Goal: Transaction & Acquisition: Purchase product/service

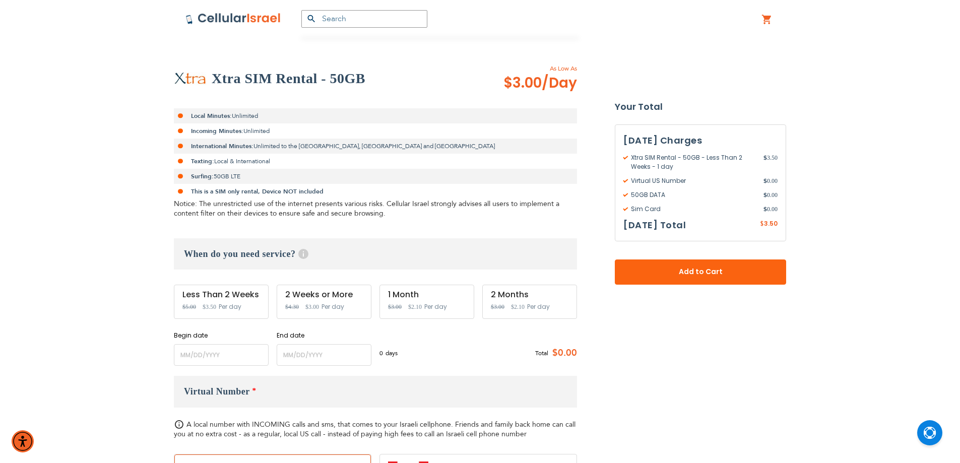
scroll to position [252, 0]
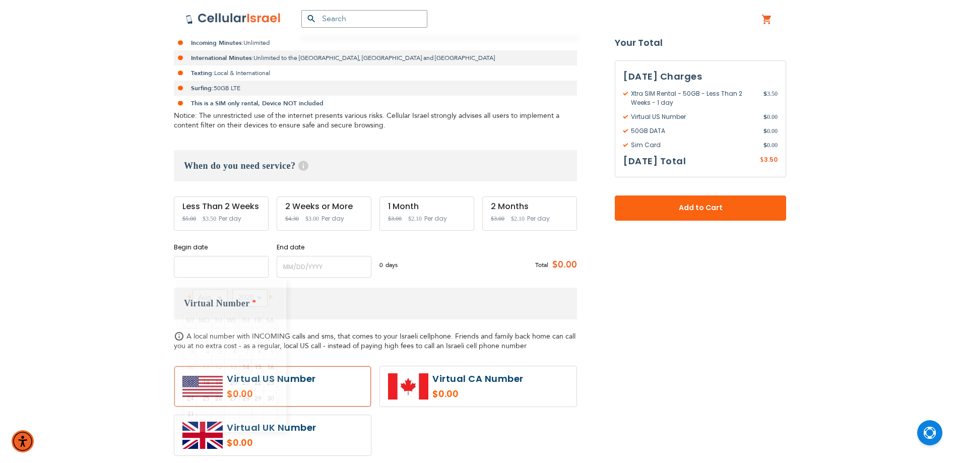
click at [220, 261] on input "name" at bounding box center [221, 267] width 95 height 22
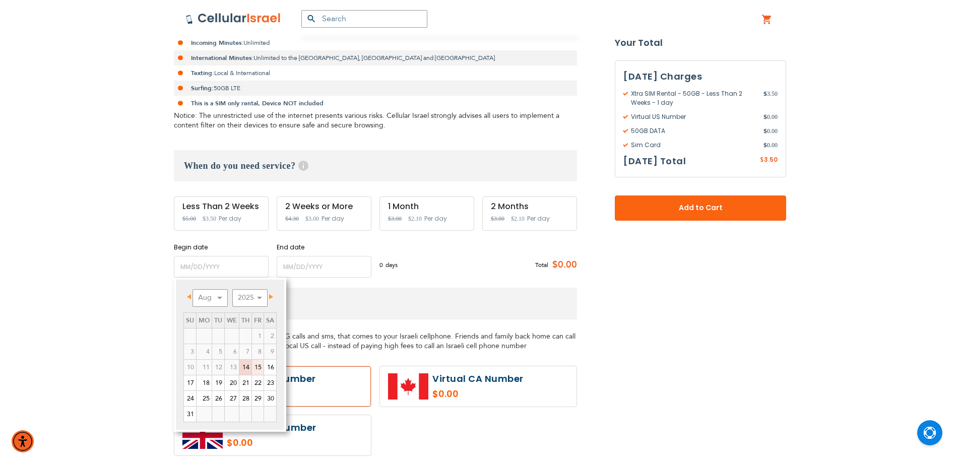
click at [258, 364] on link "15" at bounding box center [258, 367] width 12 height 15
type input "[DATE]"
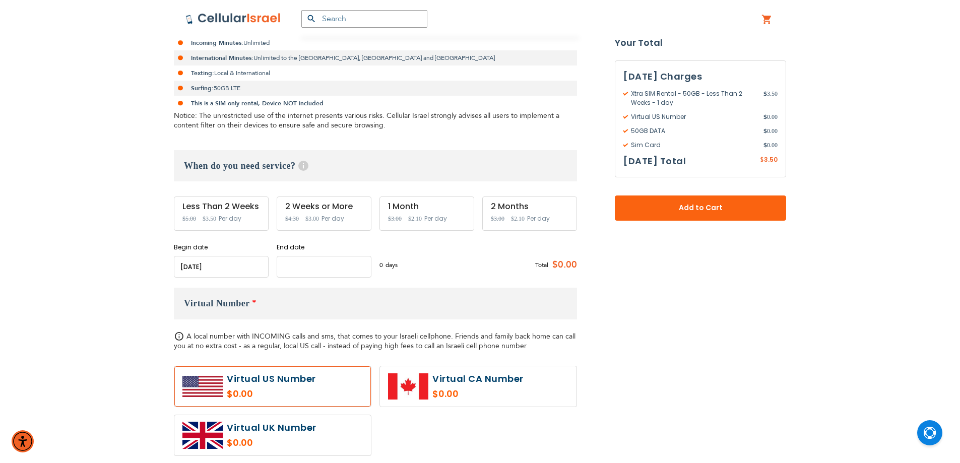
click at [334, 263] on input "name" at bounding box center [324, 267] width 95 height 22
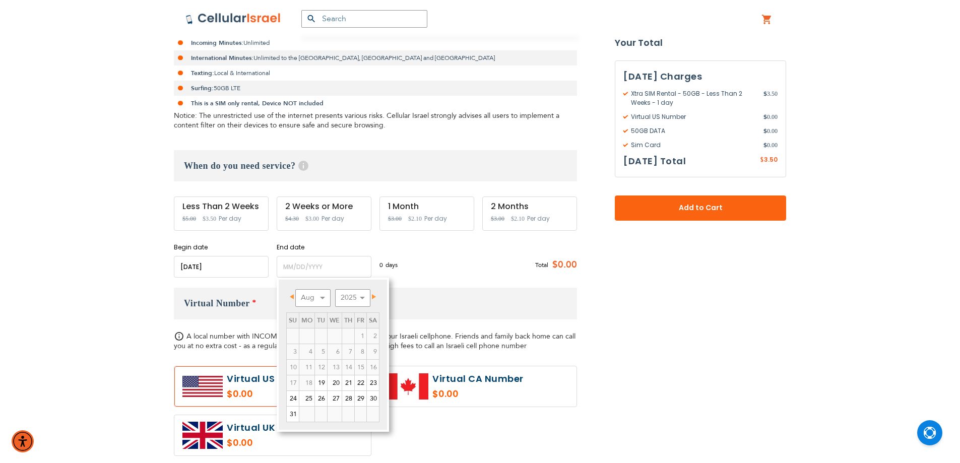
click at [376, 297] on span "Next" at bounding box center [374, 296] width 4 height 5
click at [292, 371] on link "14" at bounding box center [293, 367] width 12 height 15
type input "[DATE]"
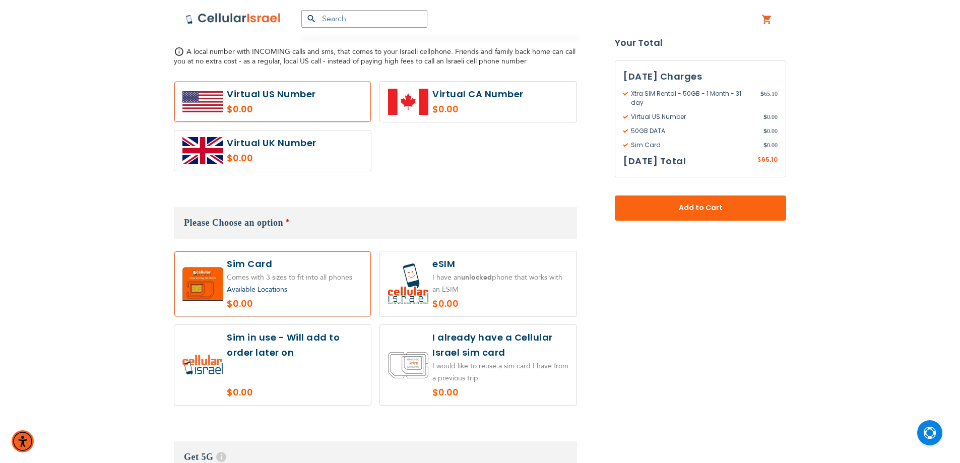
scroll to position [554, 0]
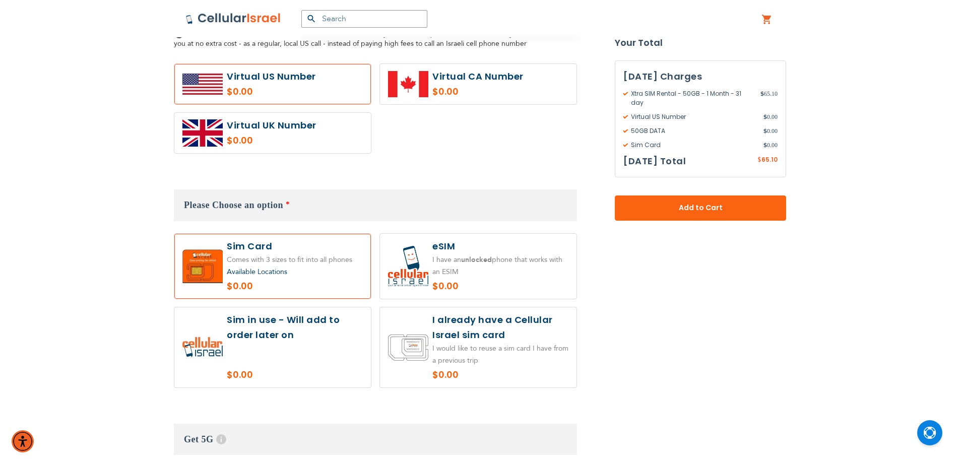
click at [490, 352] on label at bounding box center [478, 347] width 197 height 80
radio input "true"
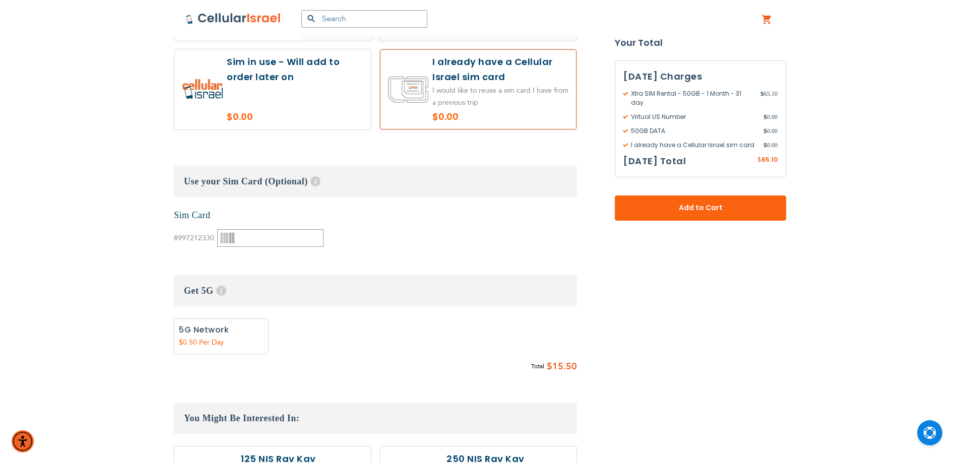
scroll to position [806, 0]
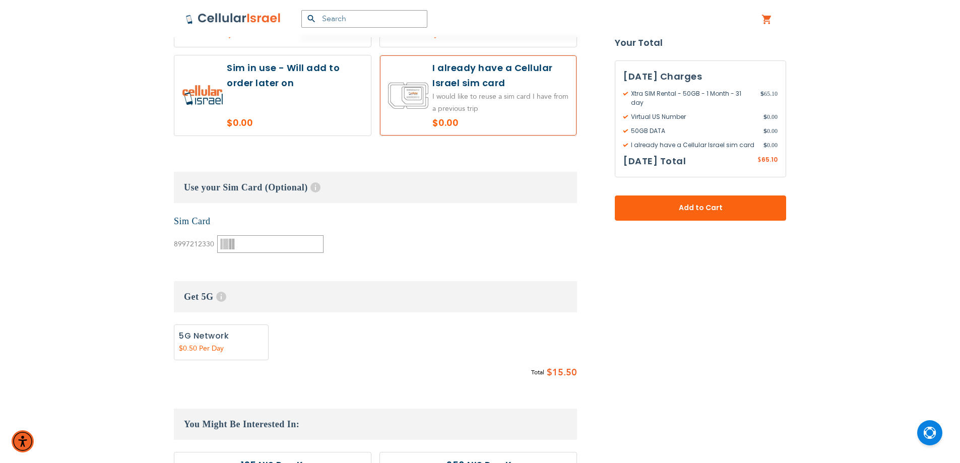
click at [279, 141] on div "Available Locations $0.00" at bounding box center [375, 62] width 403 height 162
click at [311, 101] on label at bounding box center [272, 95] width 197 height 80
radio input "true"
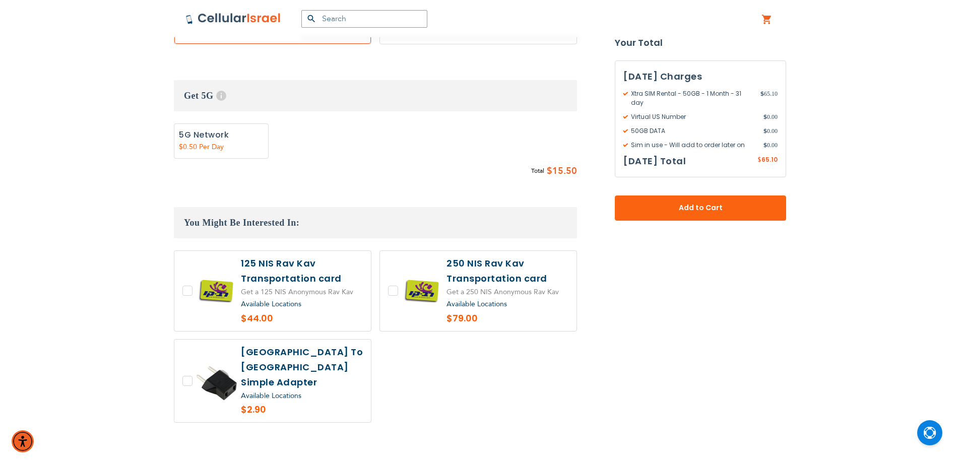
scroll to position [1047, 0]
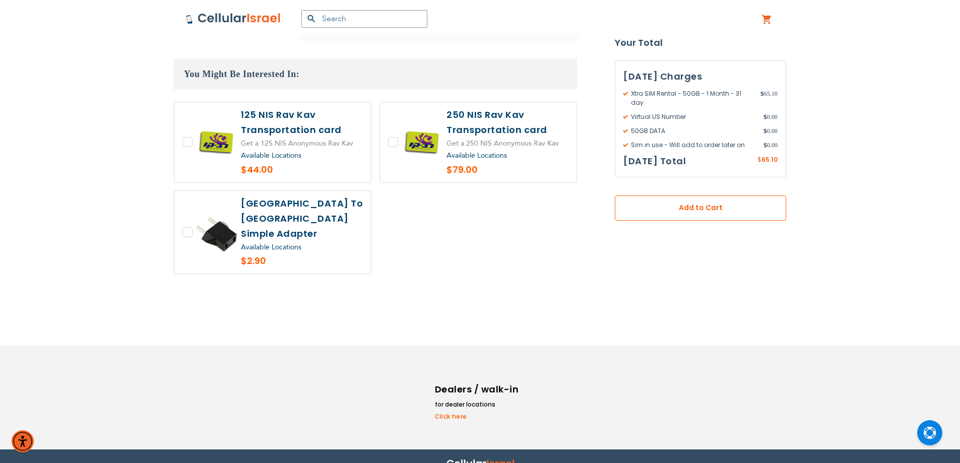
click at [661, 203] on span "Add to Cart" at bounding box center [700, 208] width 105 height 11
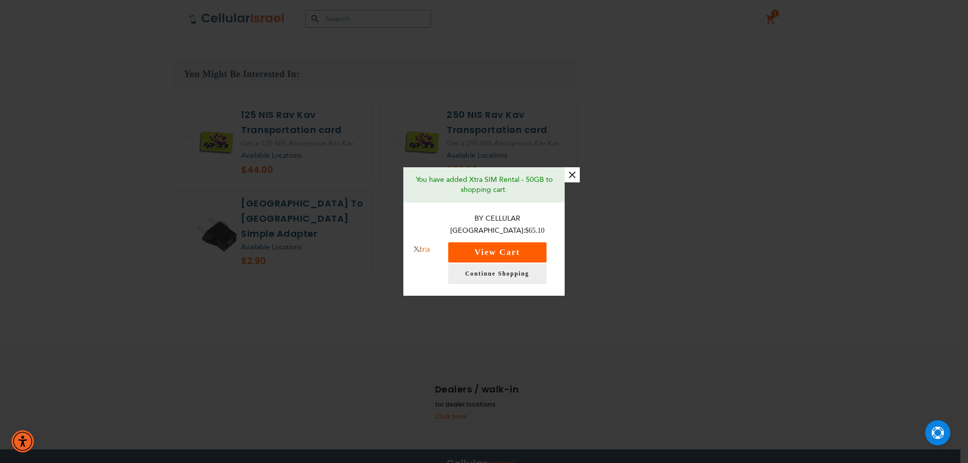
click at [512, 248] on button "View Cart" at bounding box center [497, 252] width 98 height 20
